Goal: Task Accomplishment & Management: Manage account settings

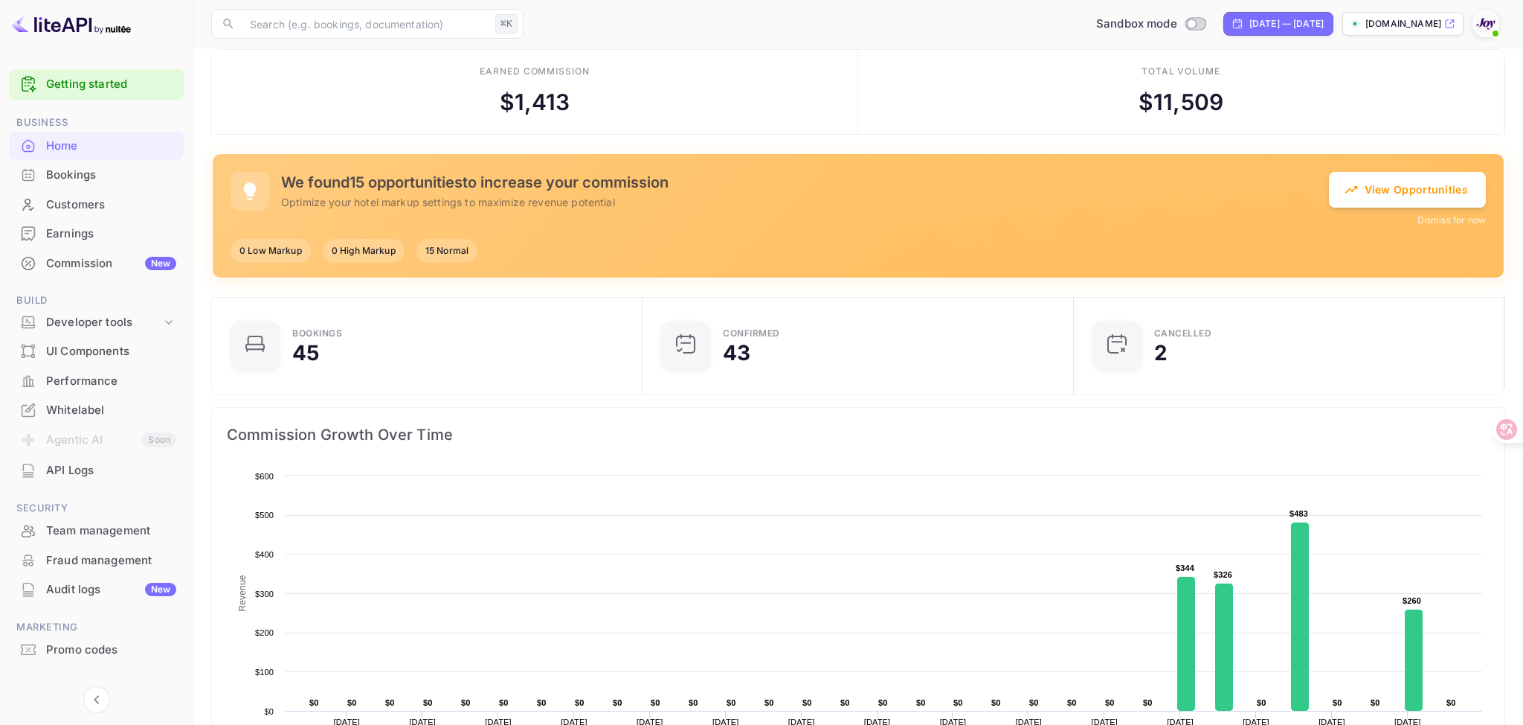
scroll to position [24, 0]
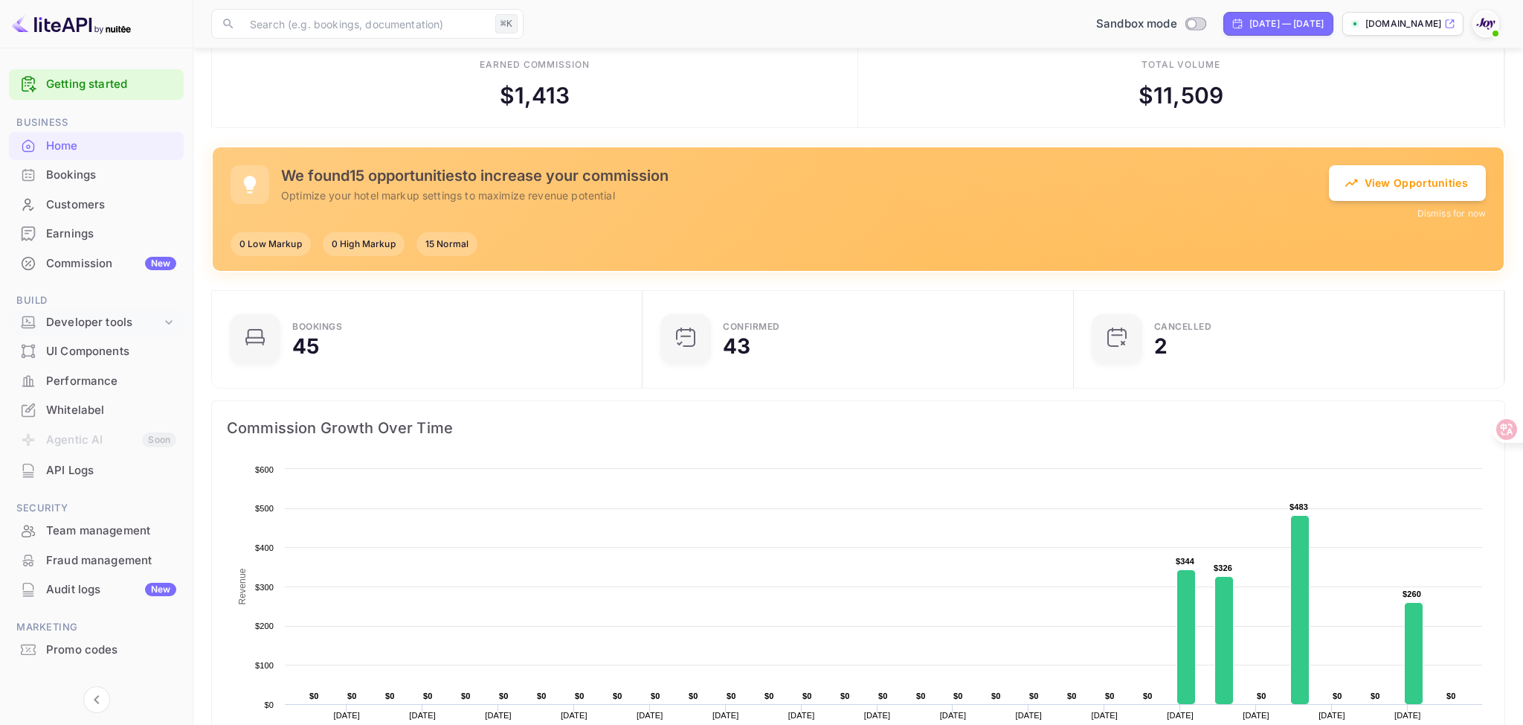
click at [106, 320] on div "Developer tools" at bounding box center [103, 322] width 115 height 17
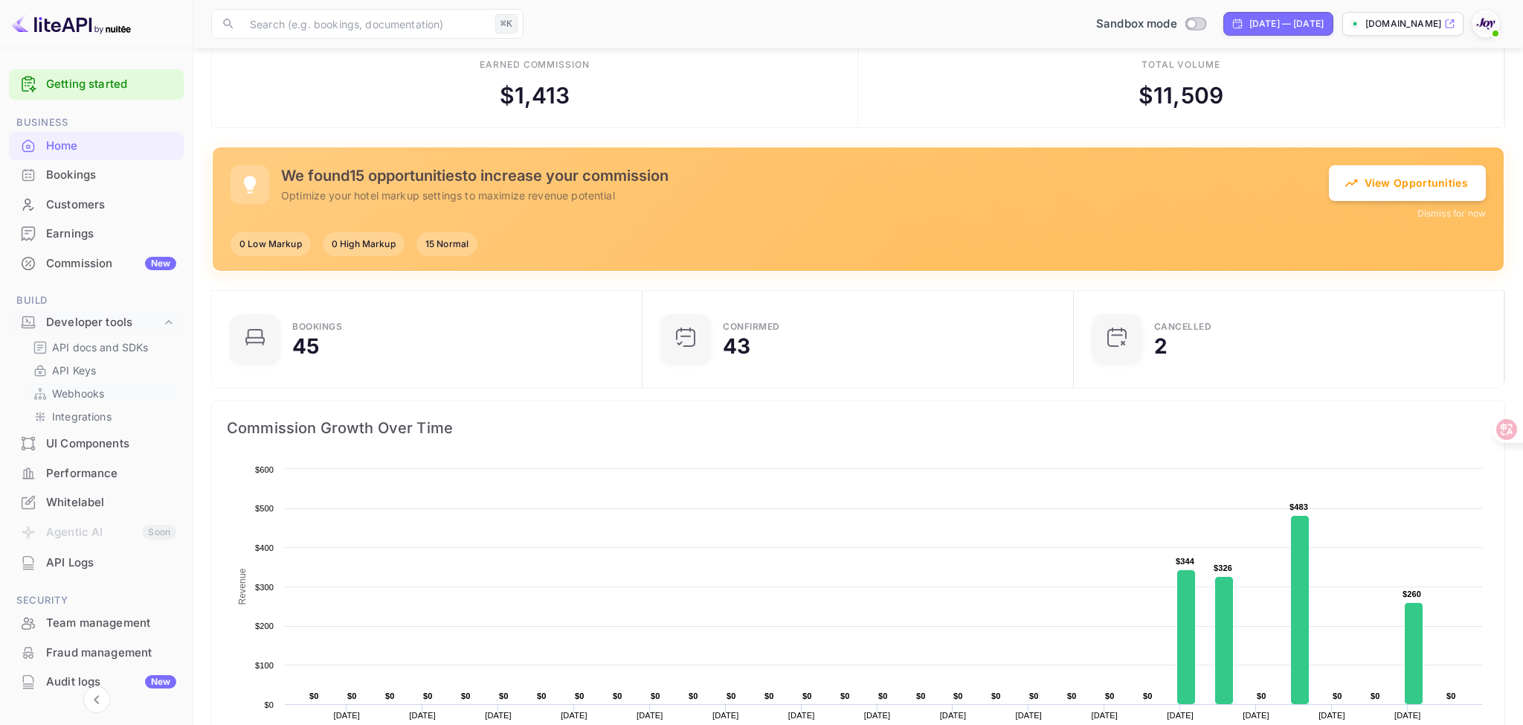
click at [80, 402] on div "Webhooks" at bounding box center [102, 393] width 151 height 22
click at [105, 388] on link "Webhooks" at bounding box center [102, 393] width 139 height 16
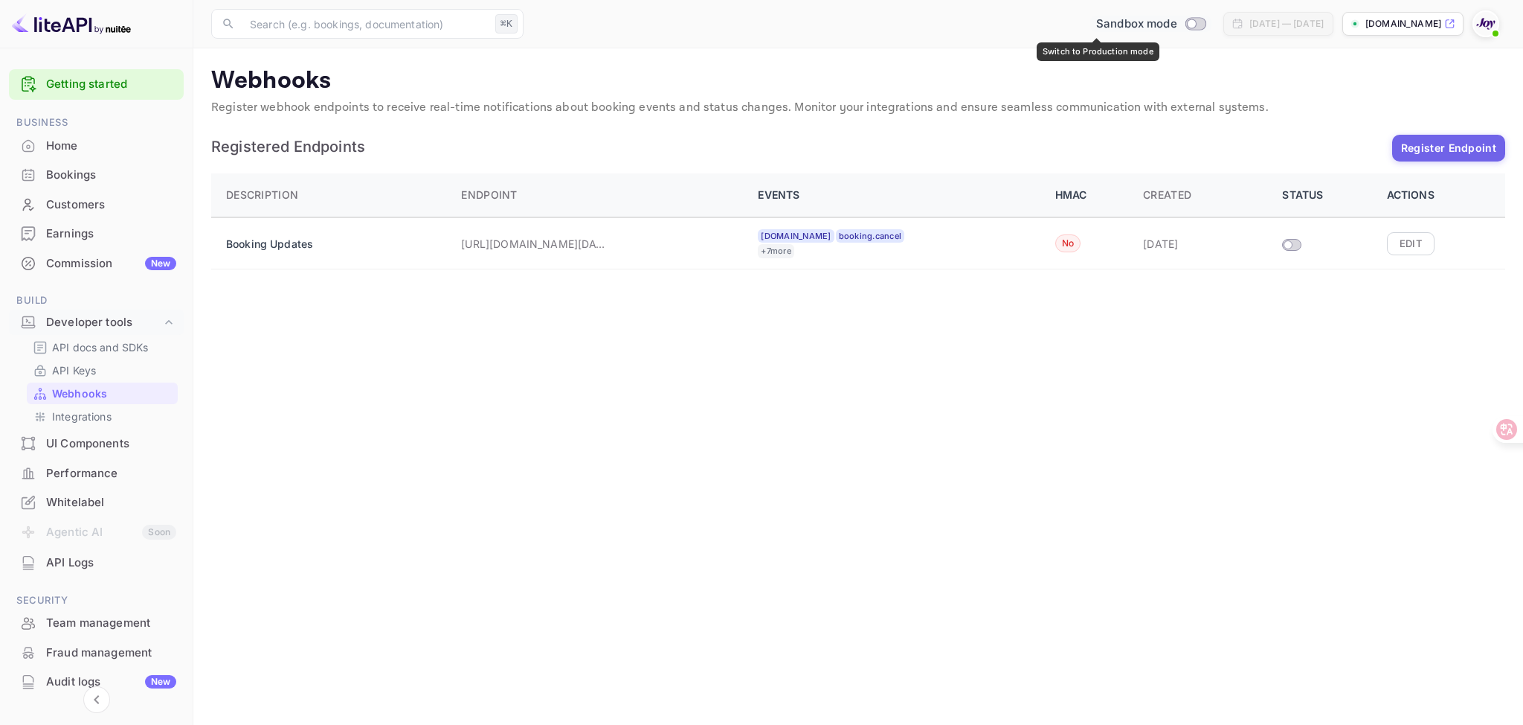
click at [1177, 22] on input "Switch to Production mode" at bounding box center [1192, 24] width 30 height 10
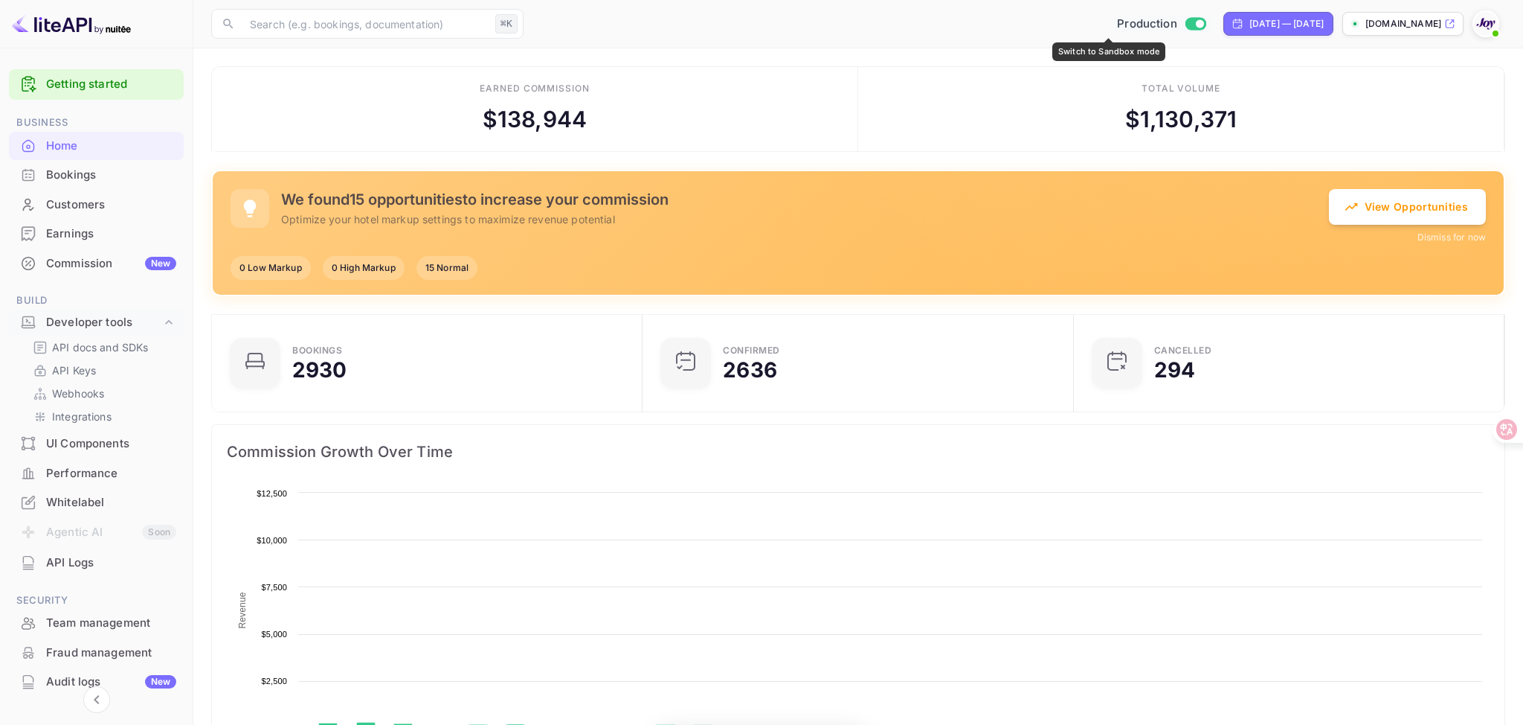
scroll to position [242, 423]
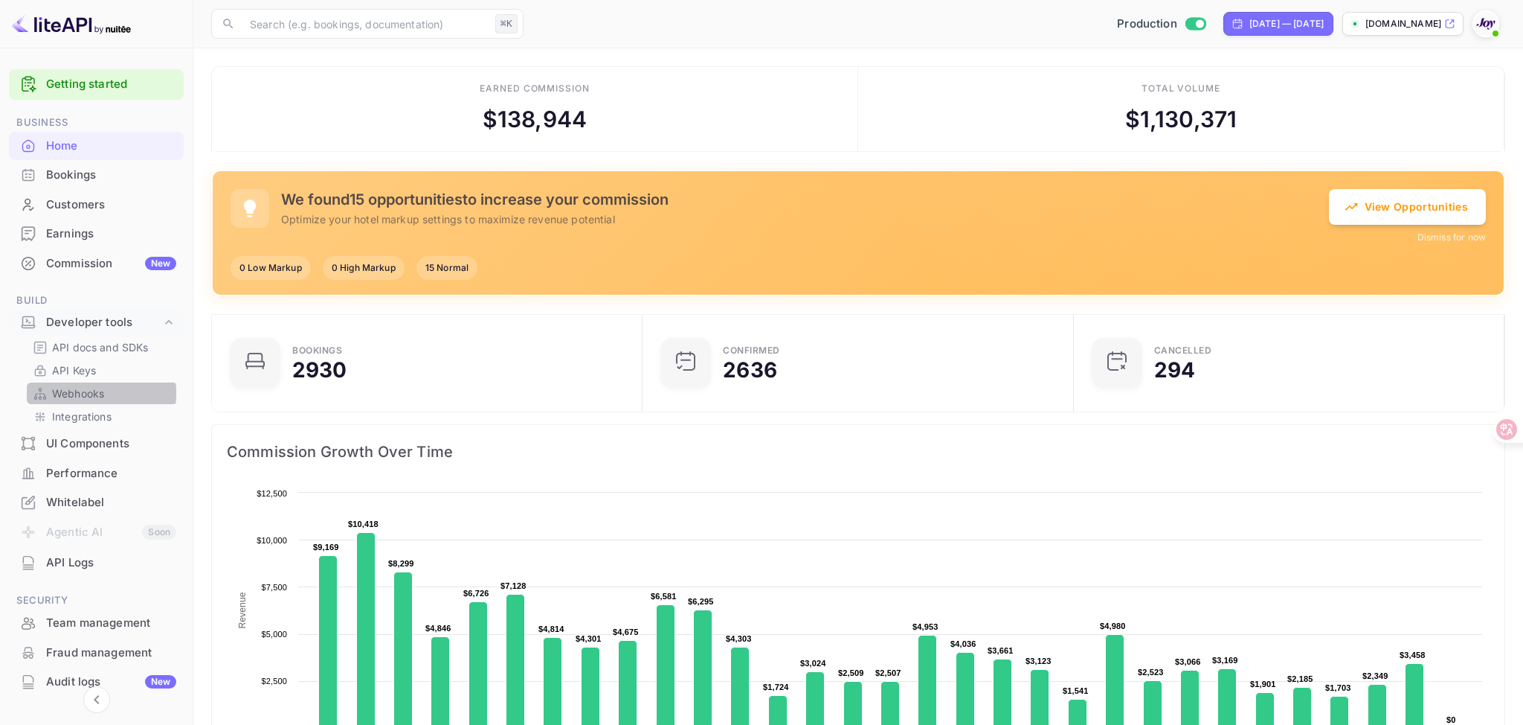
click at [60, 393] on p "Webhooks" at bounding box center [78, 393] width 52 height 16
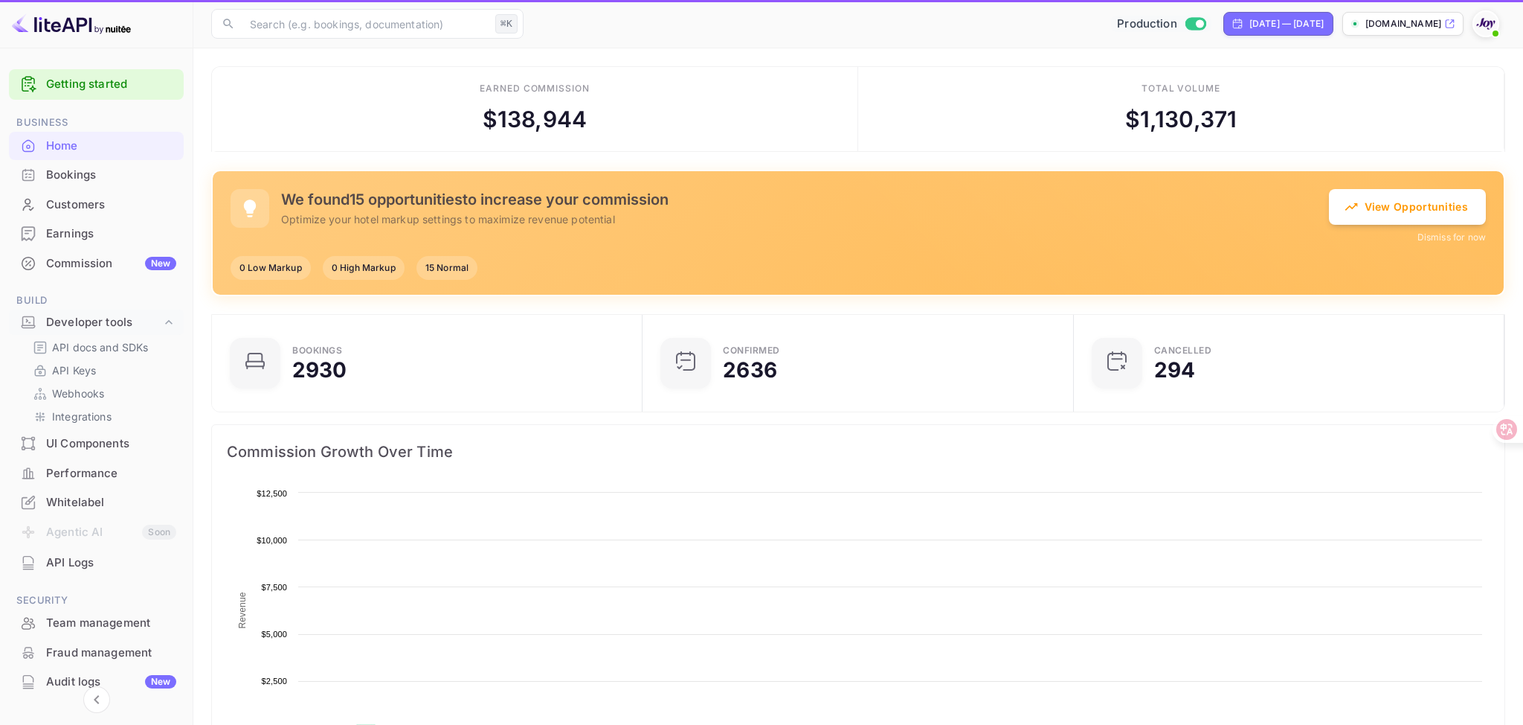
scroll to position [242, 423]
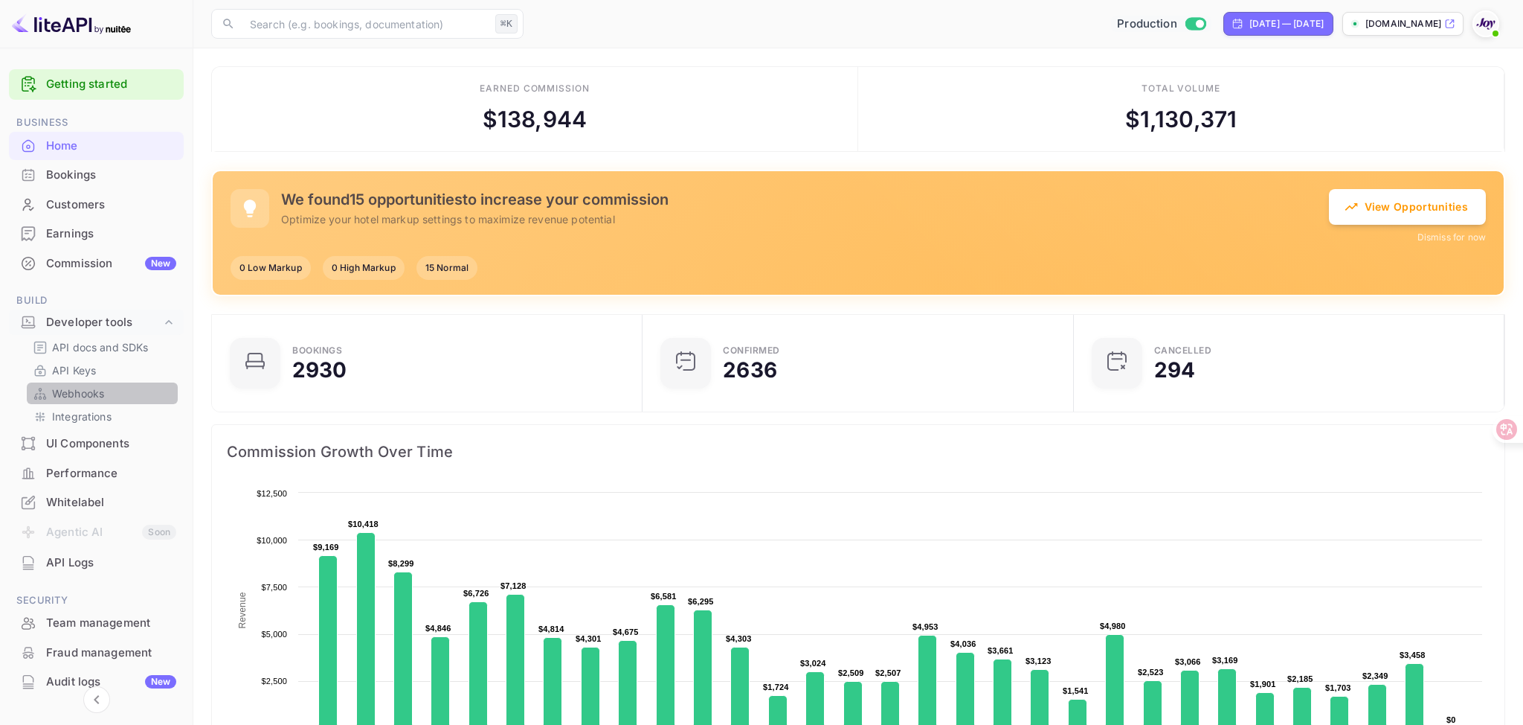
click at [103, 392] on p "Webhooks" at bounding box center [78, 393] width 52 height 16
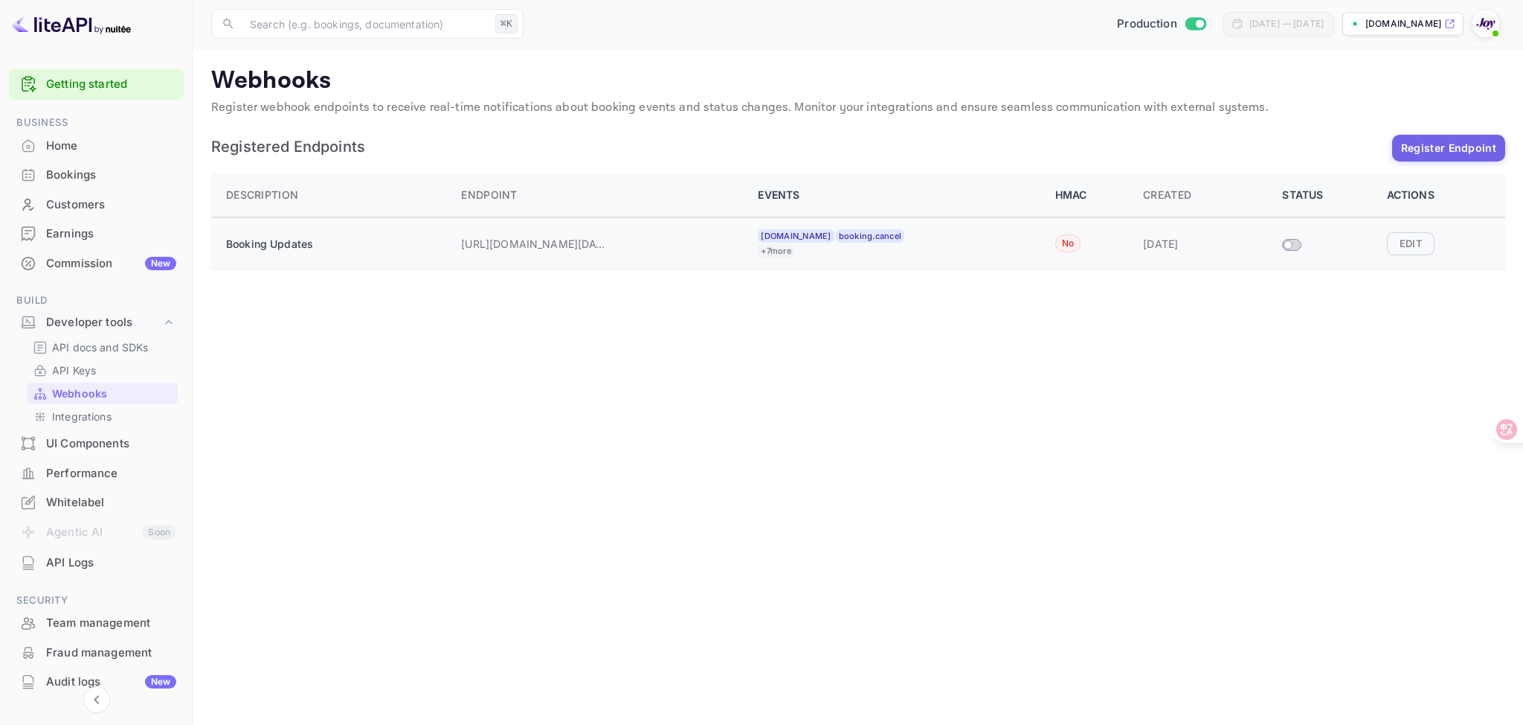
click at [528, 243] on p "[URL][DOMAIN_NAME][DATE]" at bounding box center [535, 244] width 149 height 16
click at [1419, 244] on button "Edit" at bounding box center [1411, 243] width 48 height 22
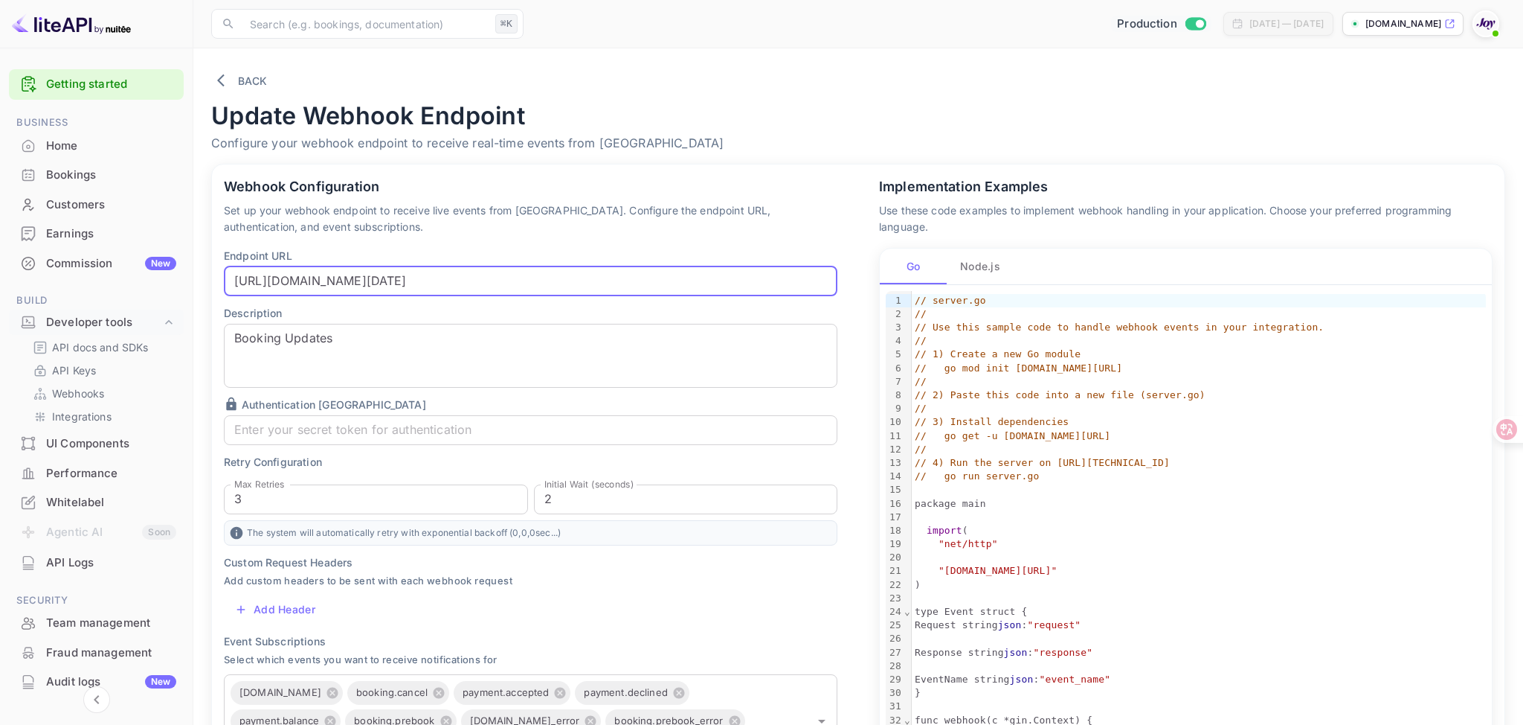
scroll to position [0, 1035]
drag, startPoint x: 617, startPoint y: 283, endPoint x: 882, endPoint y: 280, distance: 264.8
click at [882, 280] on div "Webhook Configuration Set up your webhook endpoint to receive live events from …" at bounding box center [849, 605] width 1311 height 916
click at [1143, 16] on div "Production" at bounding box center [1161, 24] width 100 height 17
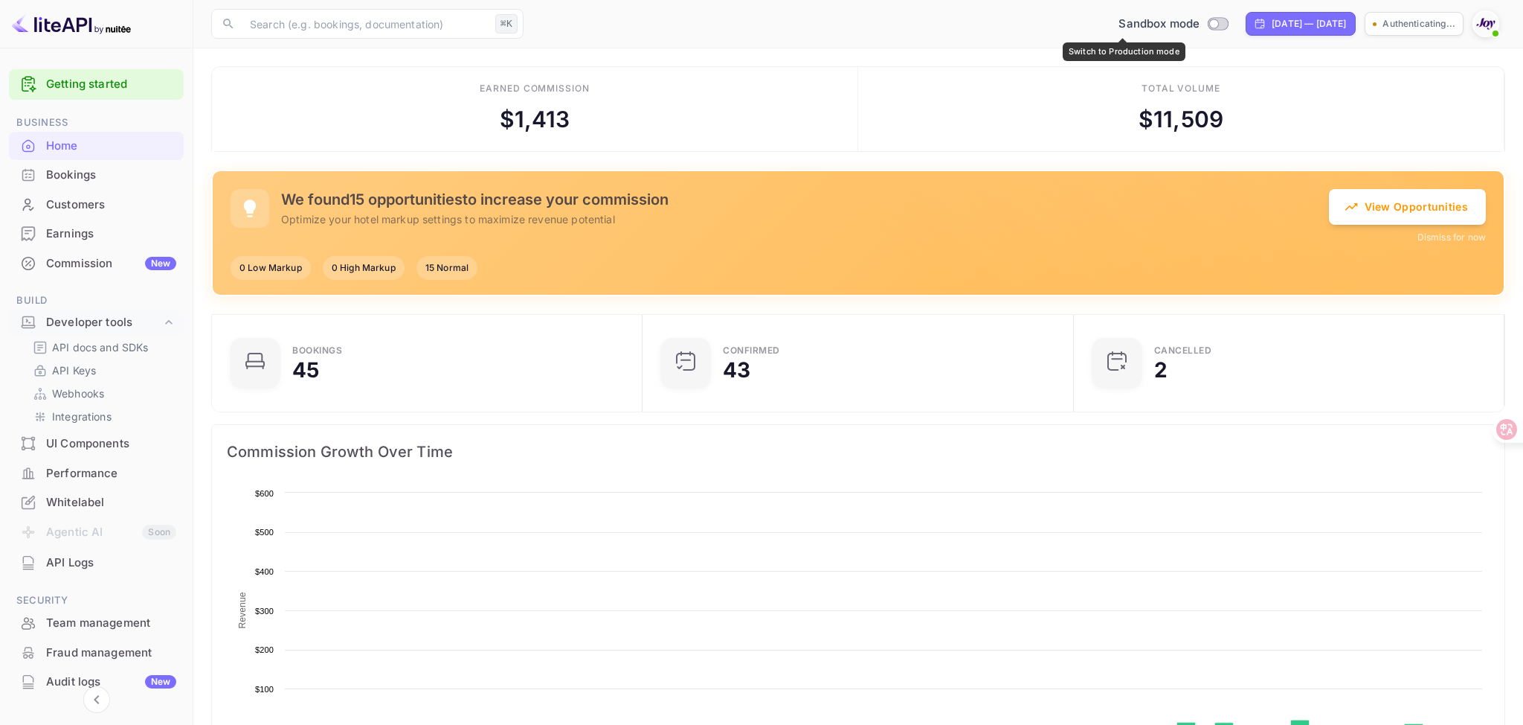
scroll to position [242, 423]
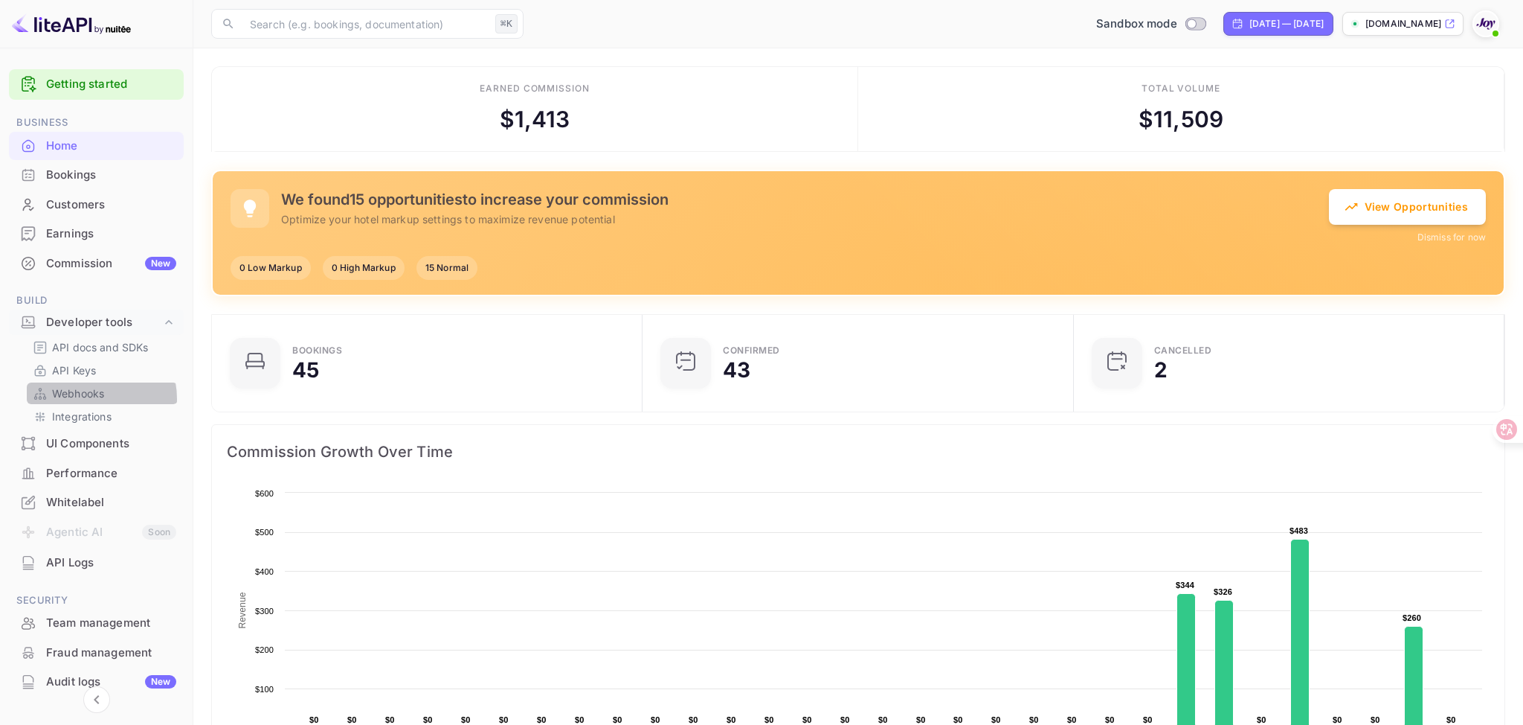
click at [87, 399] on p "Webhooks" at bounding box center [78, 393] width 52 height 16
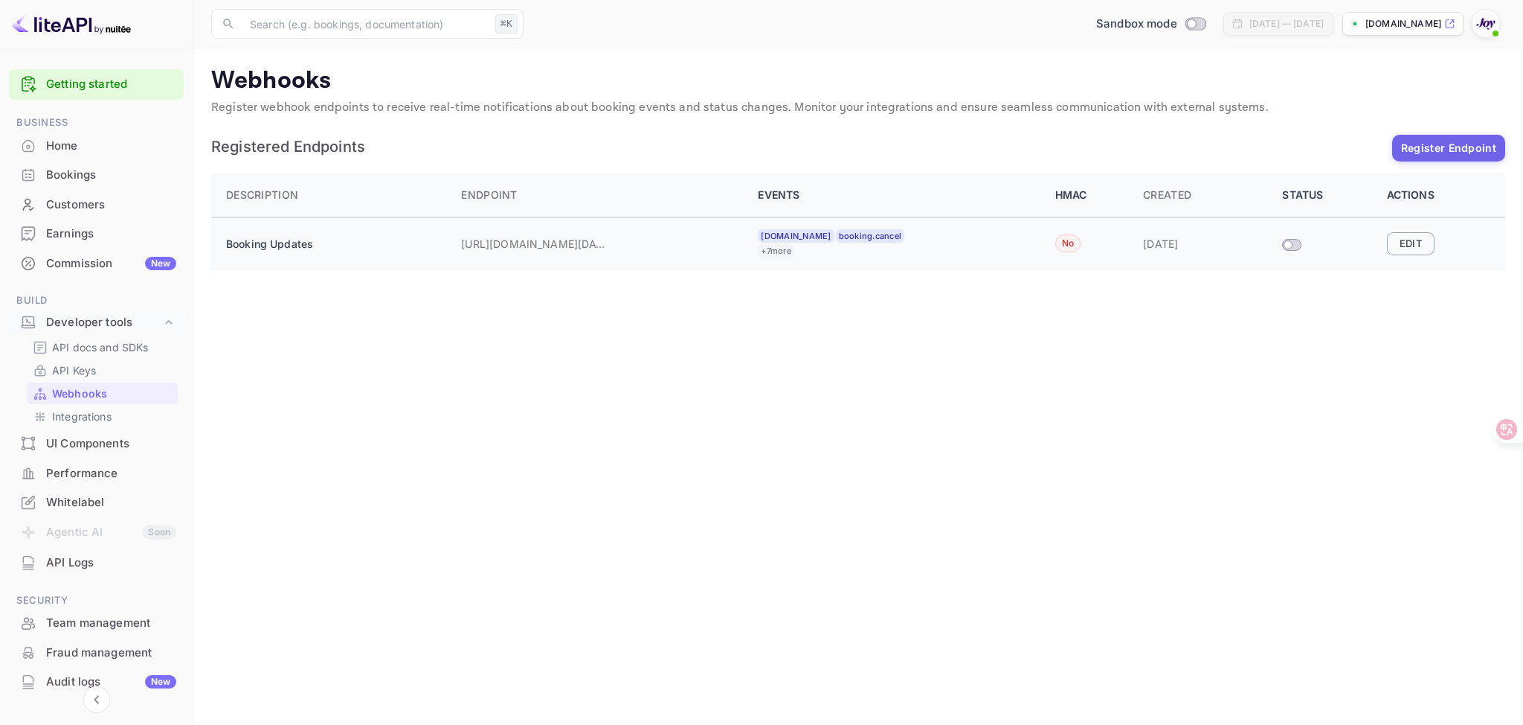
click at [1402, 240] on button "Edit" at bounding box center [1411, 243] width 48 height 22
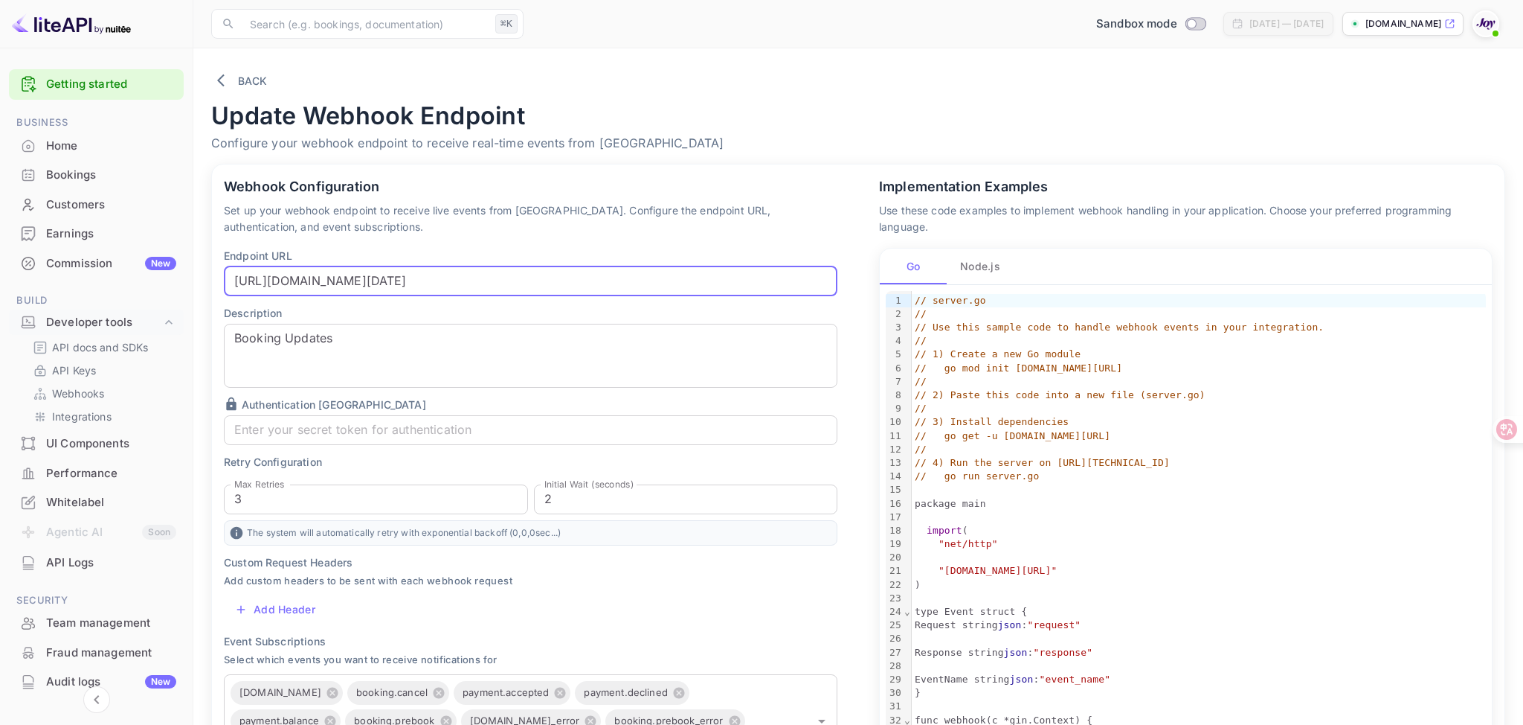
scroll to position [0, 1035]
drag, startPoint x: 704, startPoint y: 282, endPoint x: 948, endPoint y: 283, distance: 244.0
click at [948, 283] on div "Webhook Configuration Set up your webhook endpoint to receive live events from …" at bounding box center [849, 605] width 1311 height 916
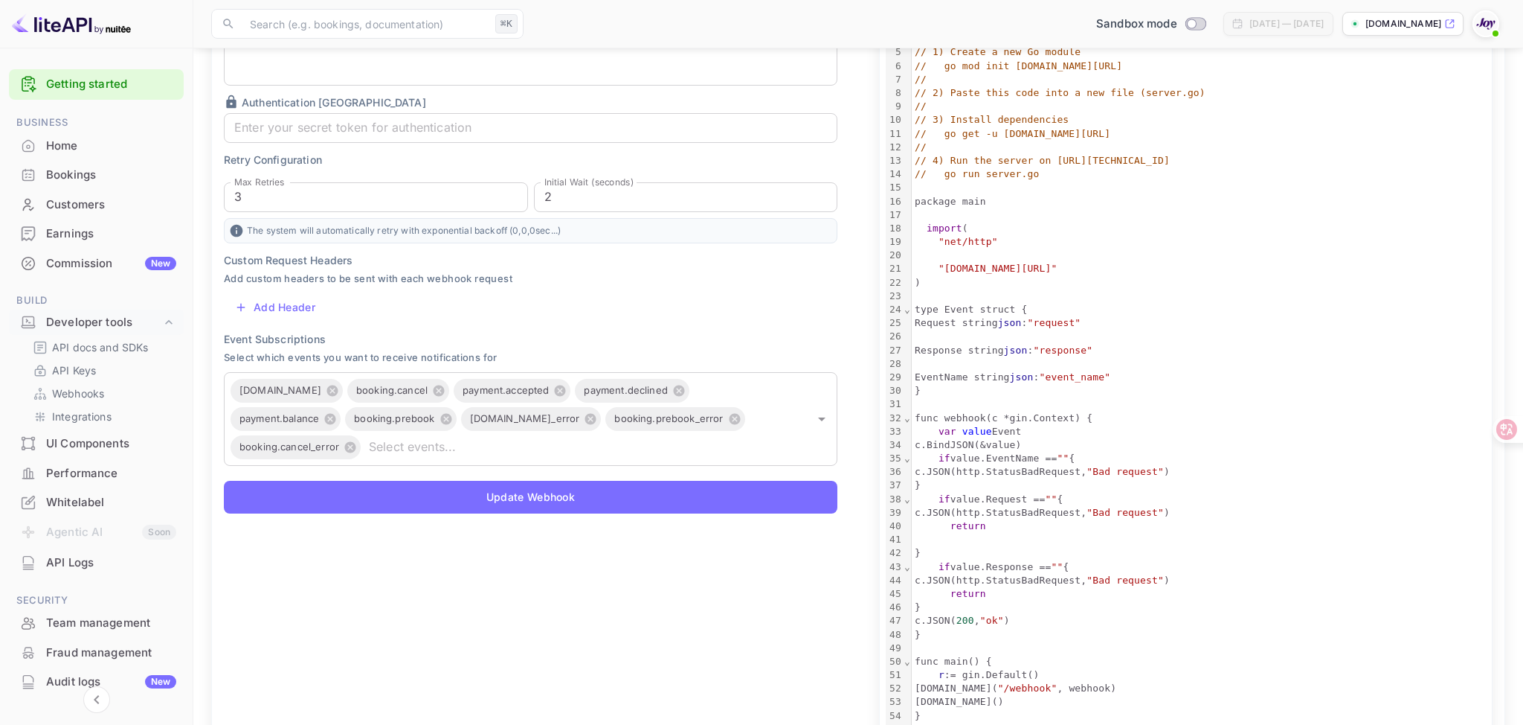
scroll to position [0, 0]
click at [833, 590] on div "Webhook Configuration Set up your webhook endpoint to receive live events from …" at bounding box center [521, 303] width 655 height 916
